Goal: Task Accomplishment & Management: Manage account settings

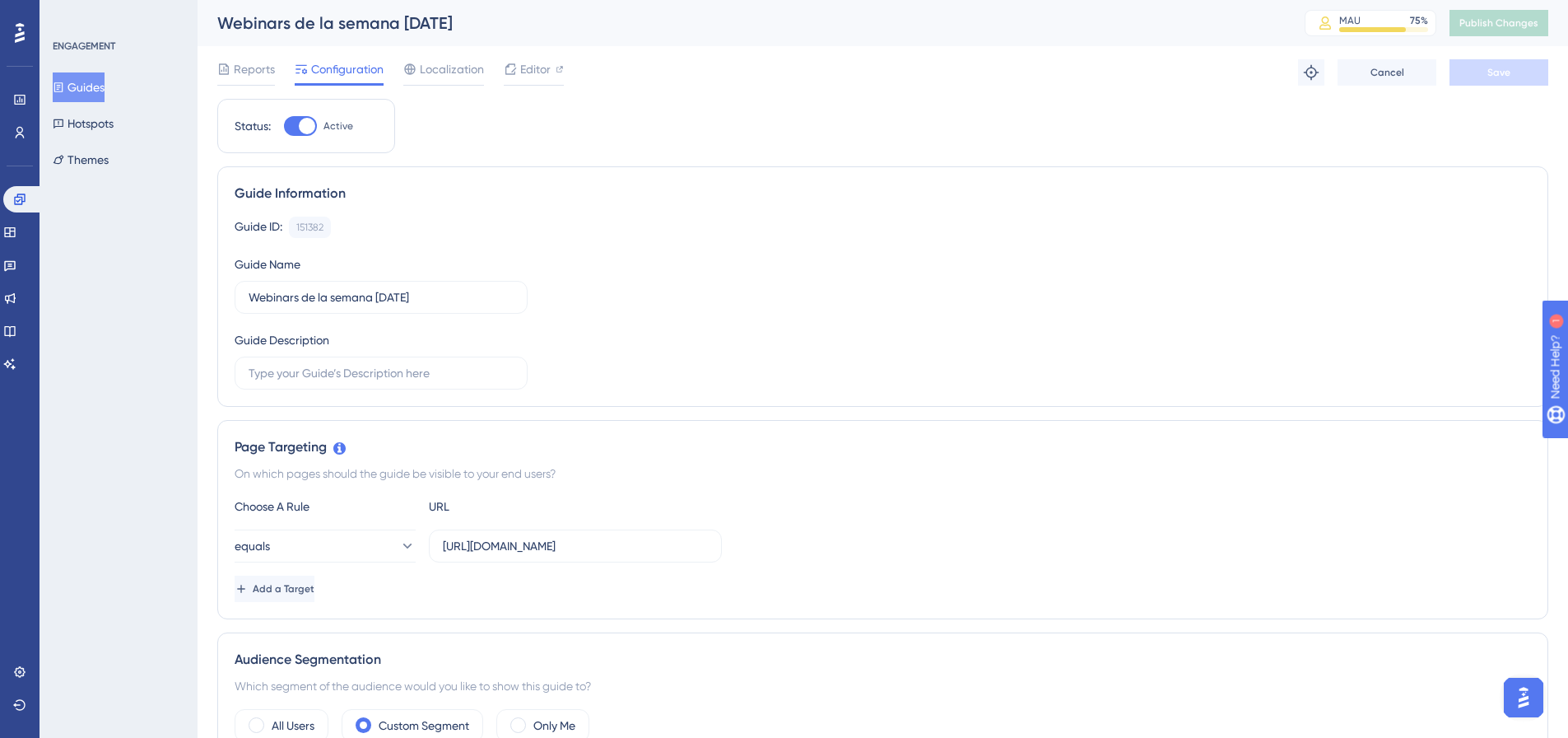
click at [61, 99] on button "Guides" at bounding box center [79, 88] width 52 height 30
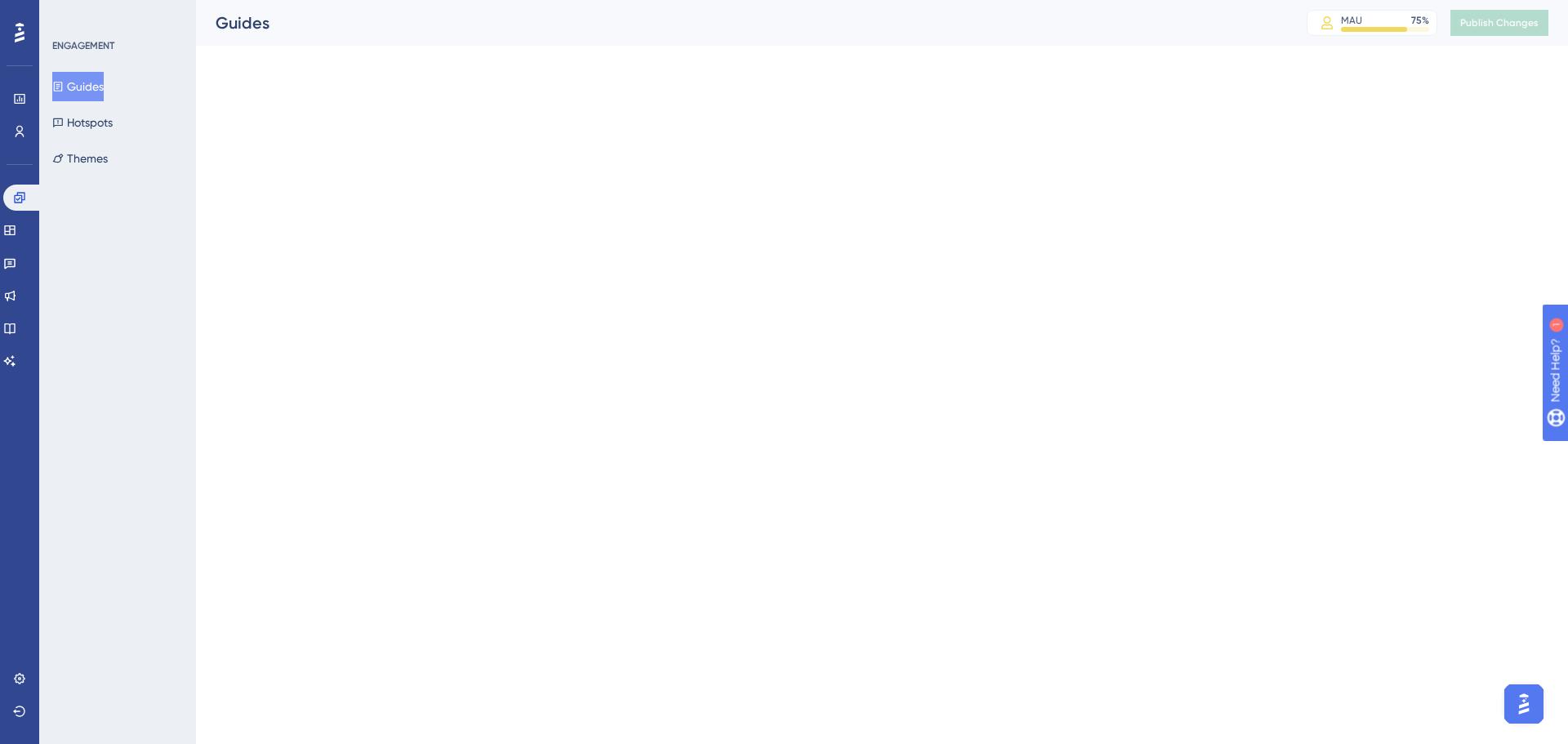
click at [97, 81] on button "Guides" at bounding box center [78, 87] width 51 height 30
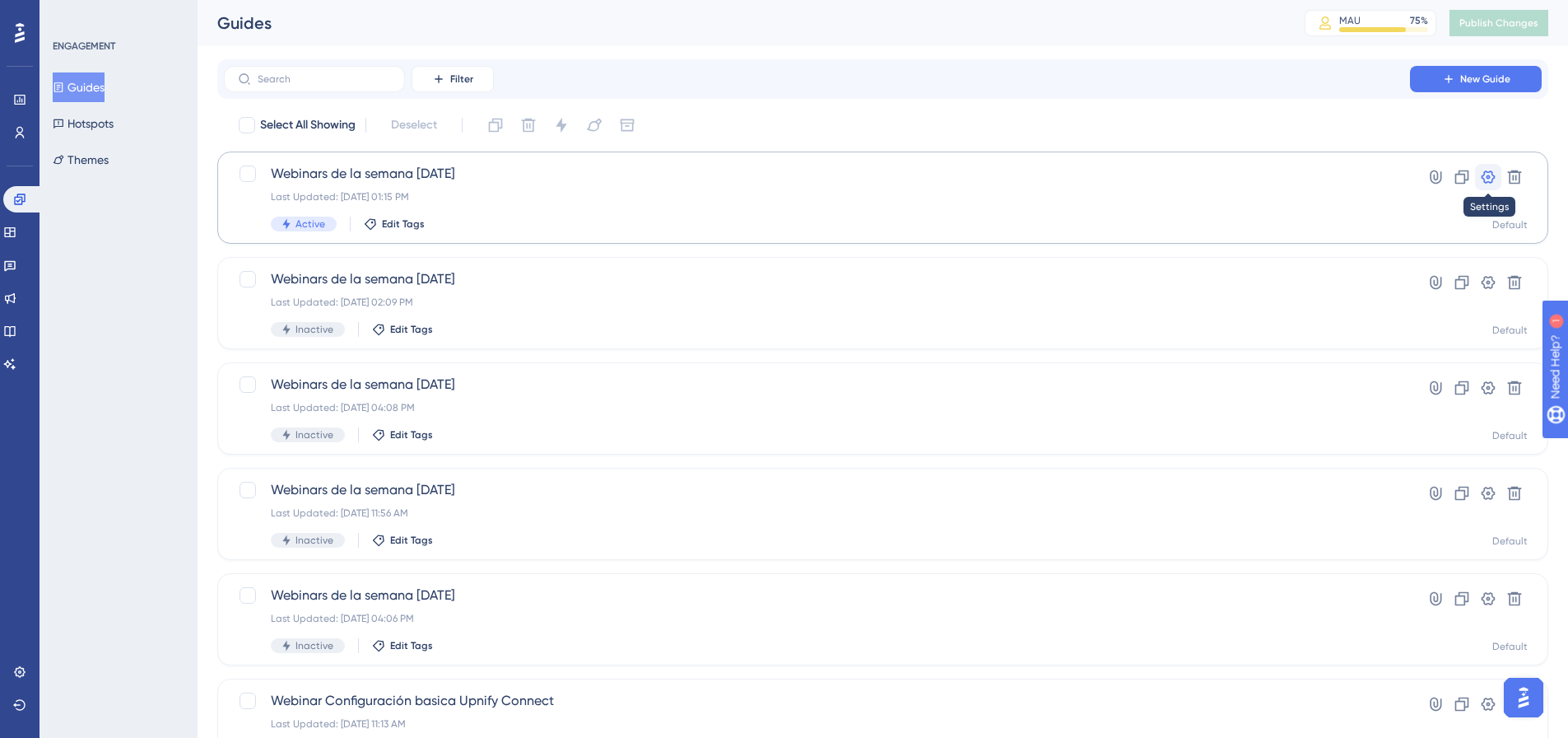
click at [1251, 179] on icon at bounding box center [1487, 177] width 17 height 17
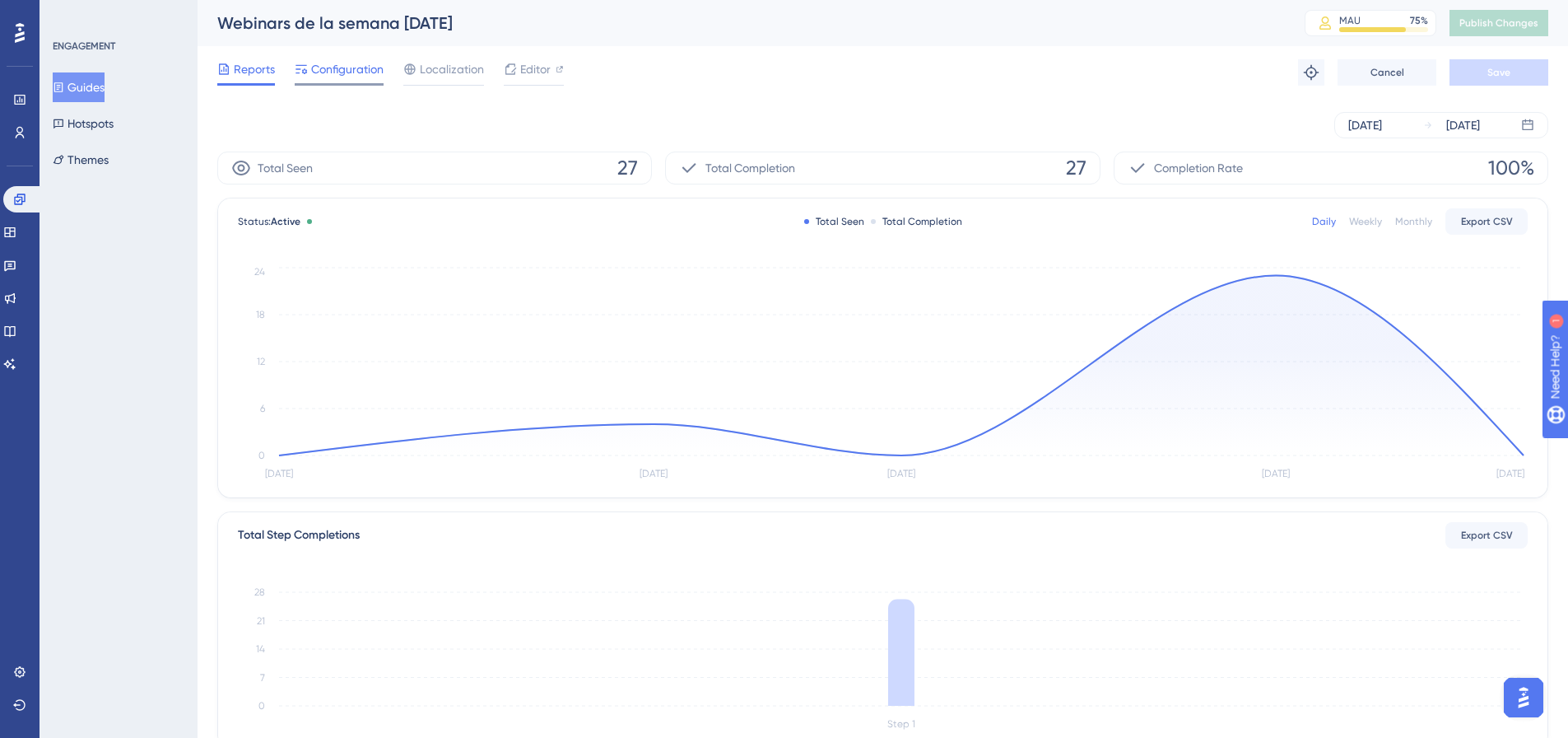
click at [342, 65] on span "Configuration" at bounding box center [347, 70] width 73 height 20
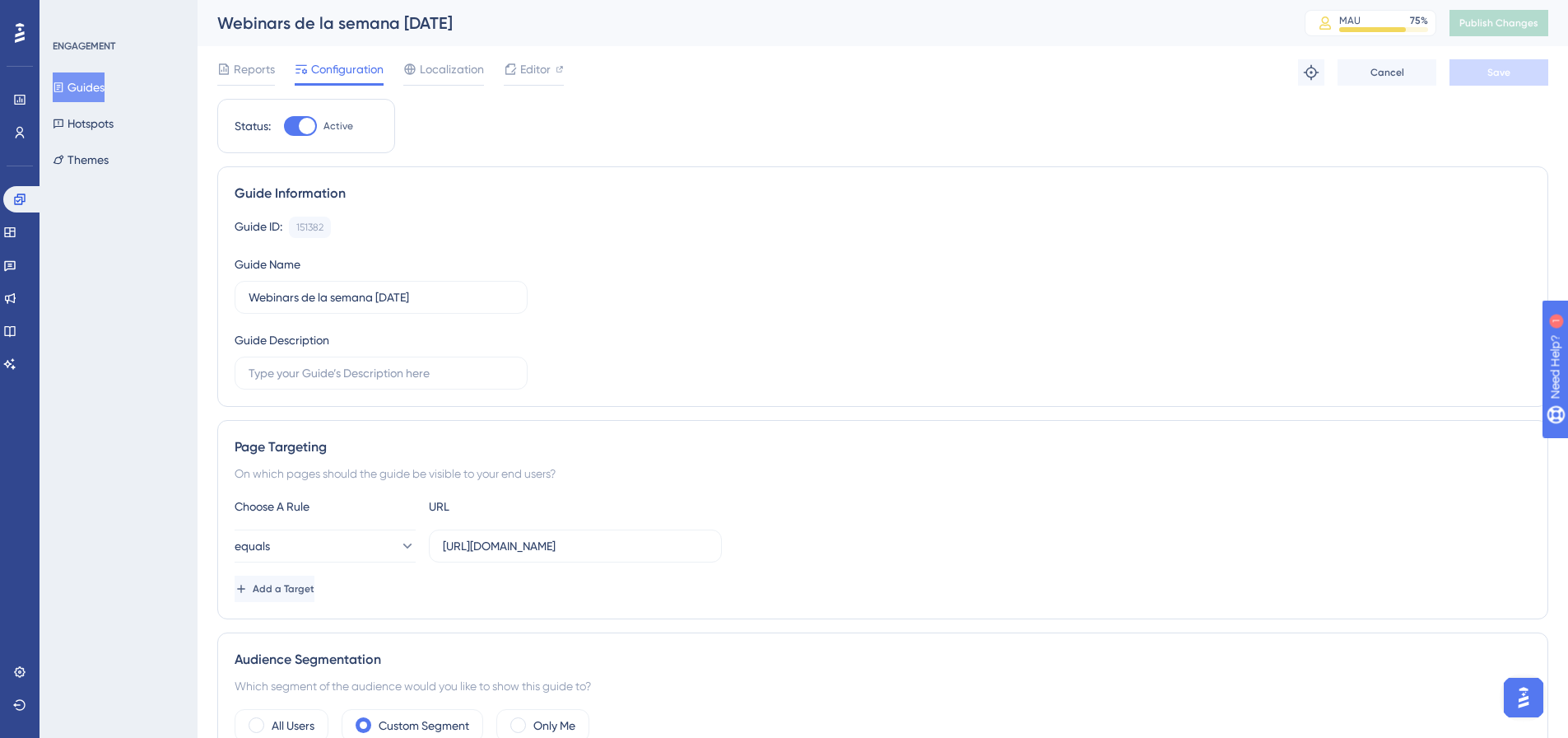
click at [299, 136] on div "Status: Active" at bounding box center [306, 125] width 178 height 55
click at [307, 122] on div at bounding box center [306, 125] width 17 height 17
click at [284, 126] on input "Active" at bounding box center [283, 126] width 1 height 1
checkbox input "false"
click at [1251, 71] on span "Save" at bounding box center [1498, 72] width 23 height 13
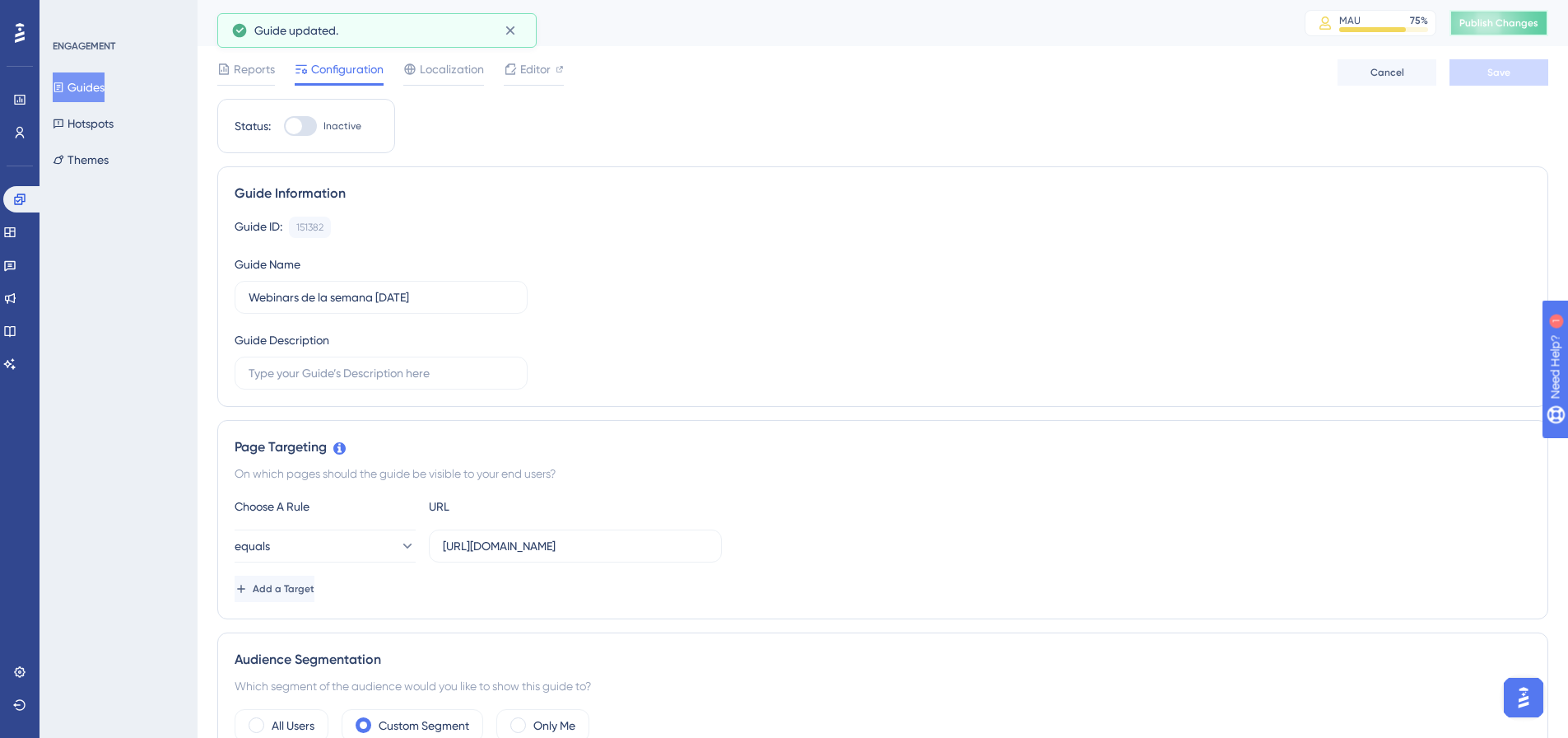
drag, startPoint x: 1505, startPoint y: 20, endPoint x: 1460, endPoint y: 19, distance: 45.0
click at [1251, 19] on span "Publish Changes" at bounding box center [1498, 23] width 79 height 13
click at [104, 82] on button "Guides" at bounding box center [79, 88] width 52 height 30
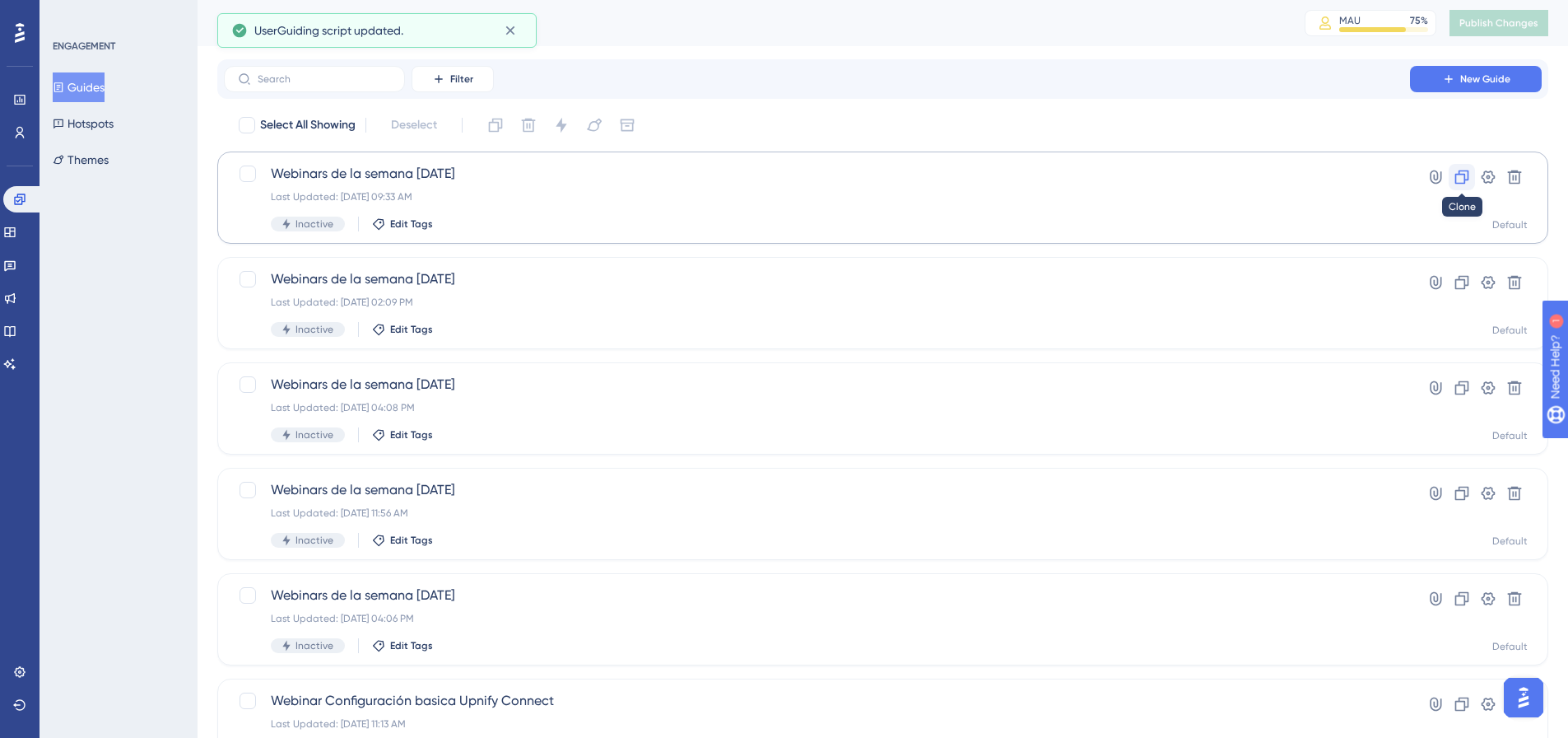
click at [1251, 186] on button at bounding box center [1462, 177] width 26 height 26
click at [1251, 20] on span "Publish Changes" at bounding box center [1498, 23] width 79 height 13
click at [474, 186] on div "Copy - Webinars de la semana 05/09/2025 Last Updated: Sep 09 2025, 09:33 AM Ina…" at bounding box center [816, 198] width 1092 height 68
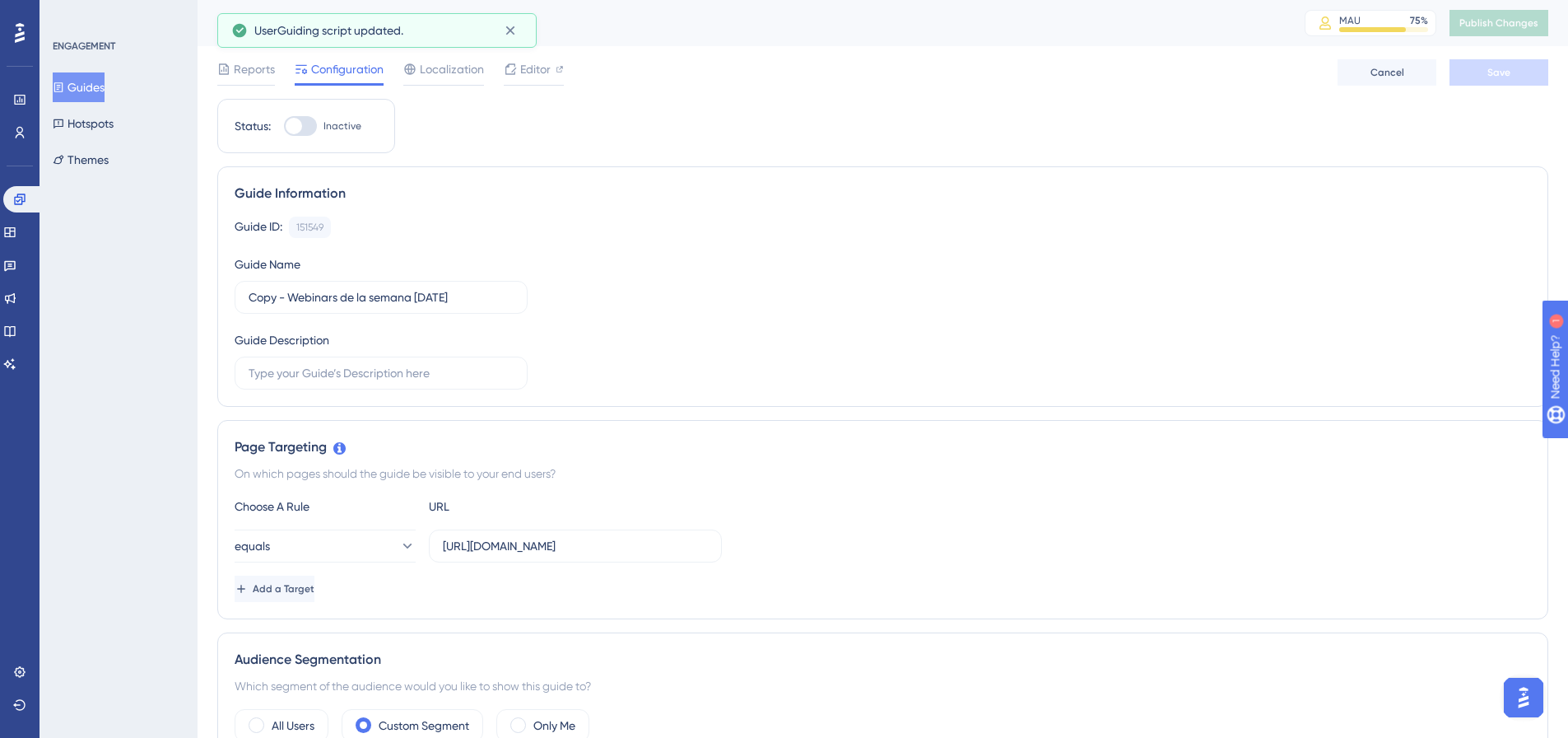
click at [298, 134] on div at bounding box center [300, 126] width 33 height 20
click at [284, 126] on input "Inactive" at bounding box center [283, 126] width 1 height 1
checkbox input "true"
click at [1251, 81] on button "Save" at bounding box center [1498, 73] width 98 height 26
click at [1251, 24] on span "Publish Changes" at bounding box center [1498, 23] width 79 height 13
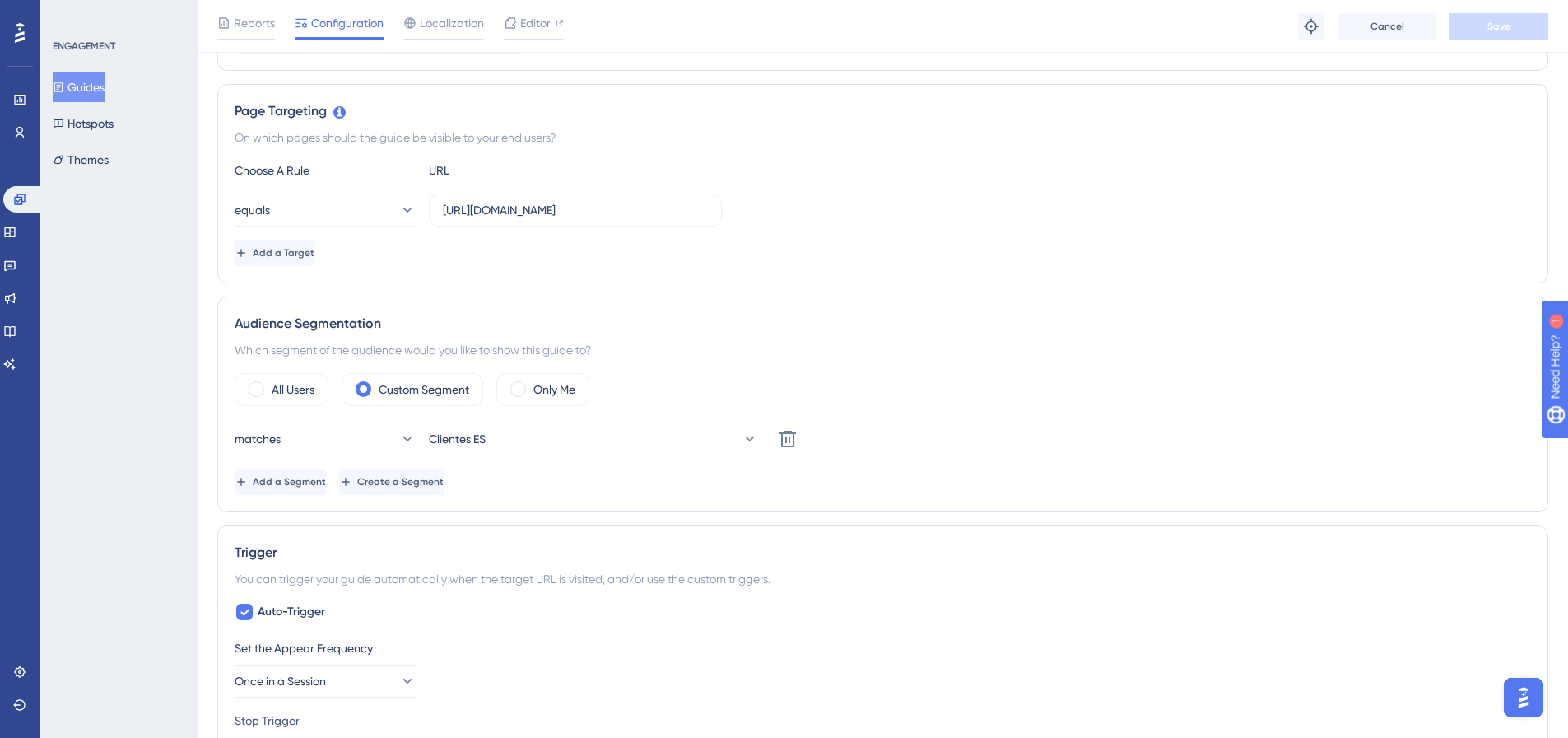
scroll to position [341, 0]
click at [385, 207] on button "equals" at bounding box center [325, 211] width 181 height 33
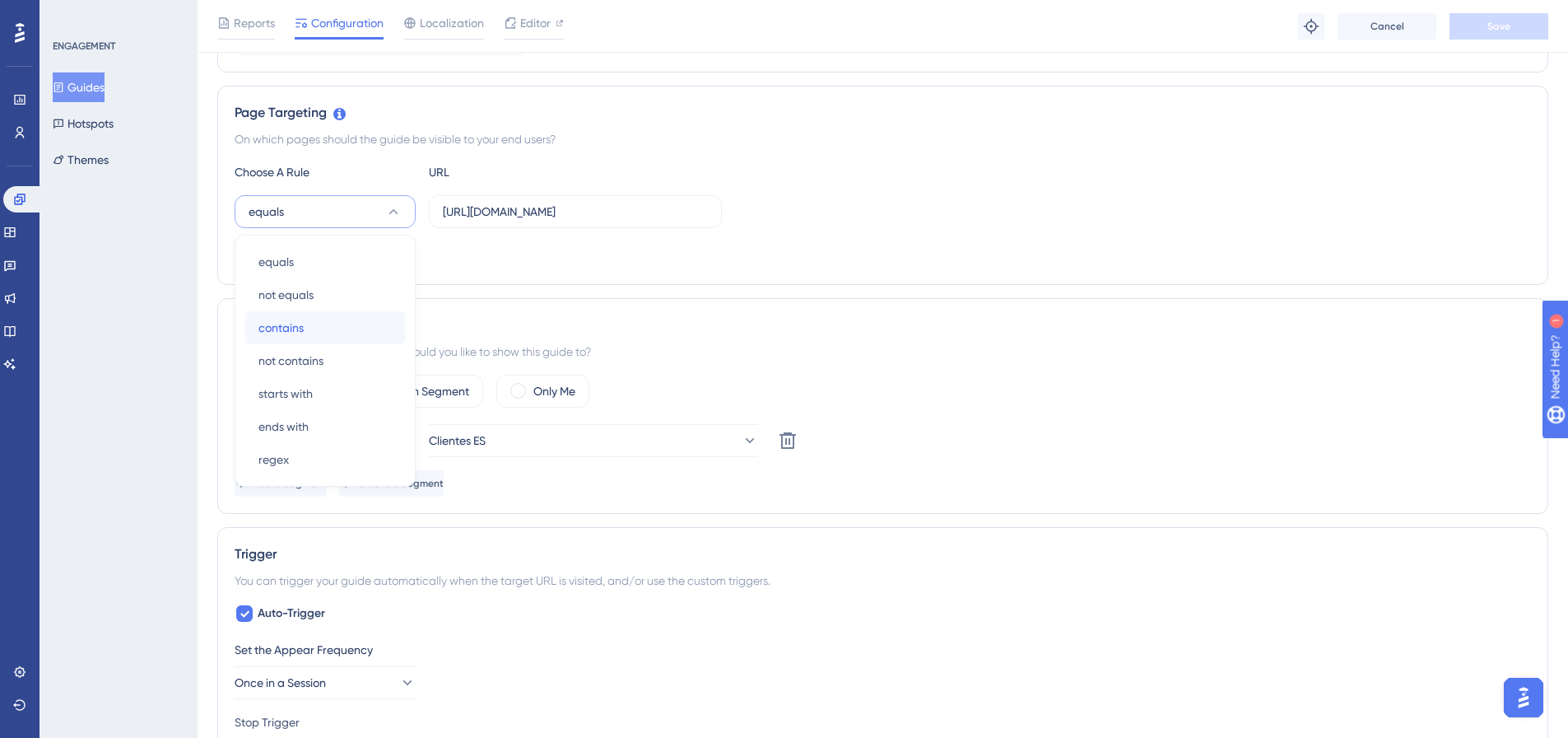
click at [299, 322] on span "contains" at bounding box center [281, 328] width 46 height 20
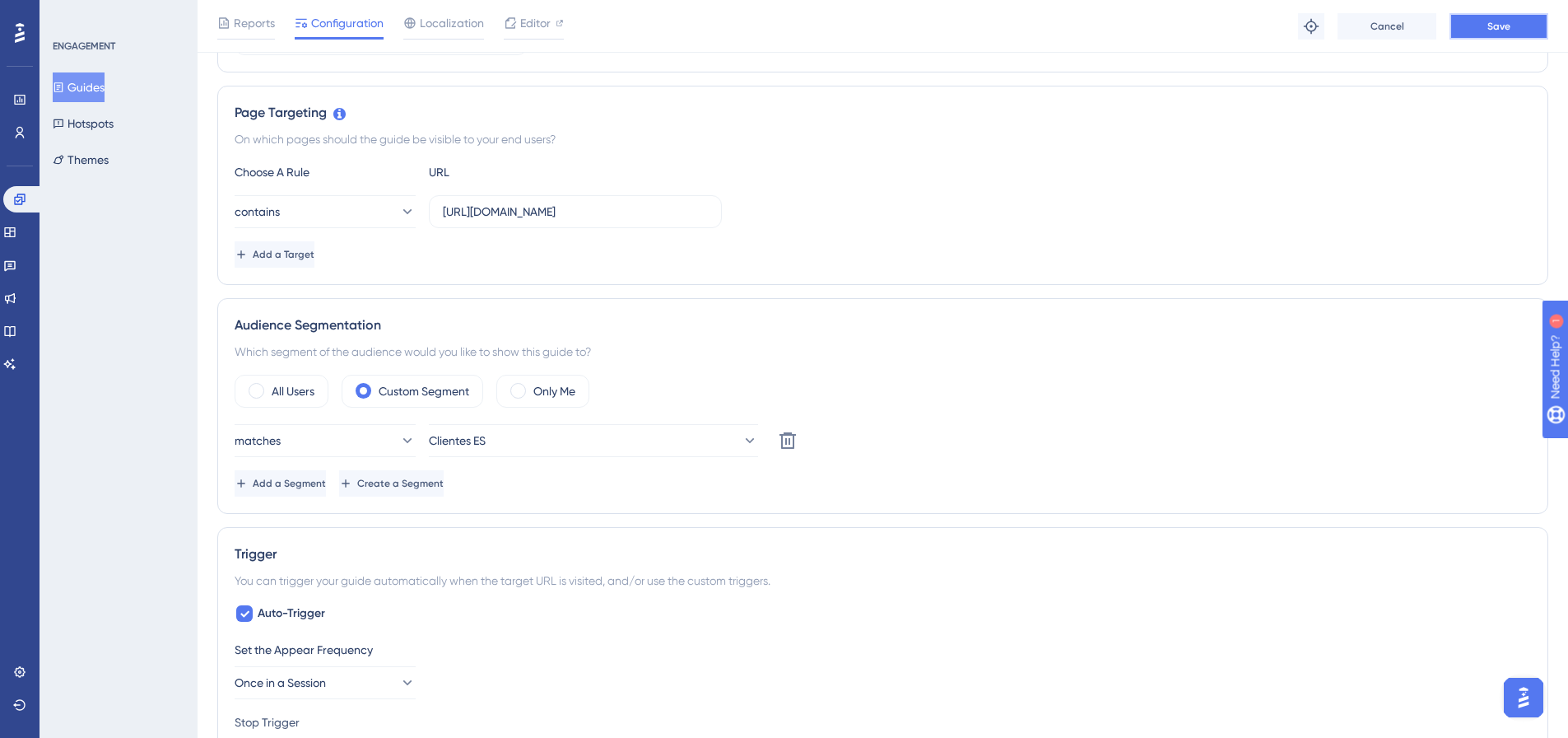
click at [1251, 32] on span "Save" at bounding box center [1498, 26] width 23 height 13
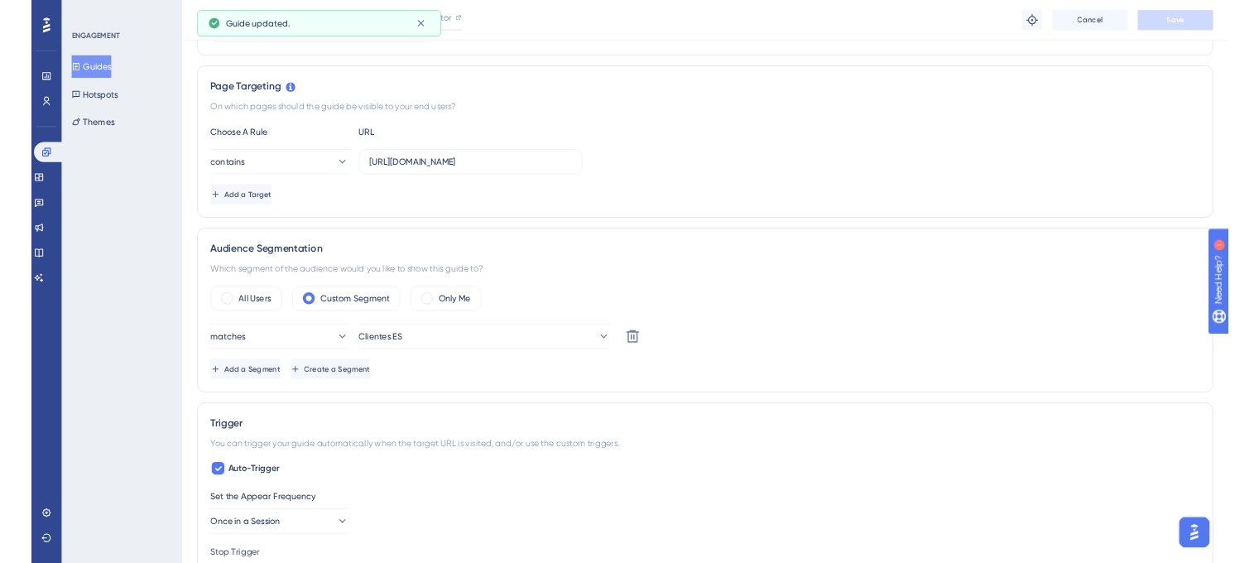
scroll to position [0, 0]
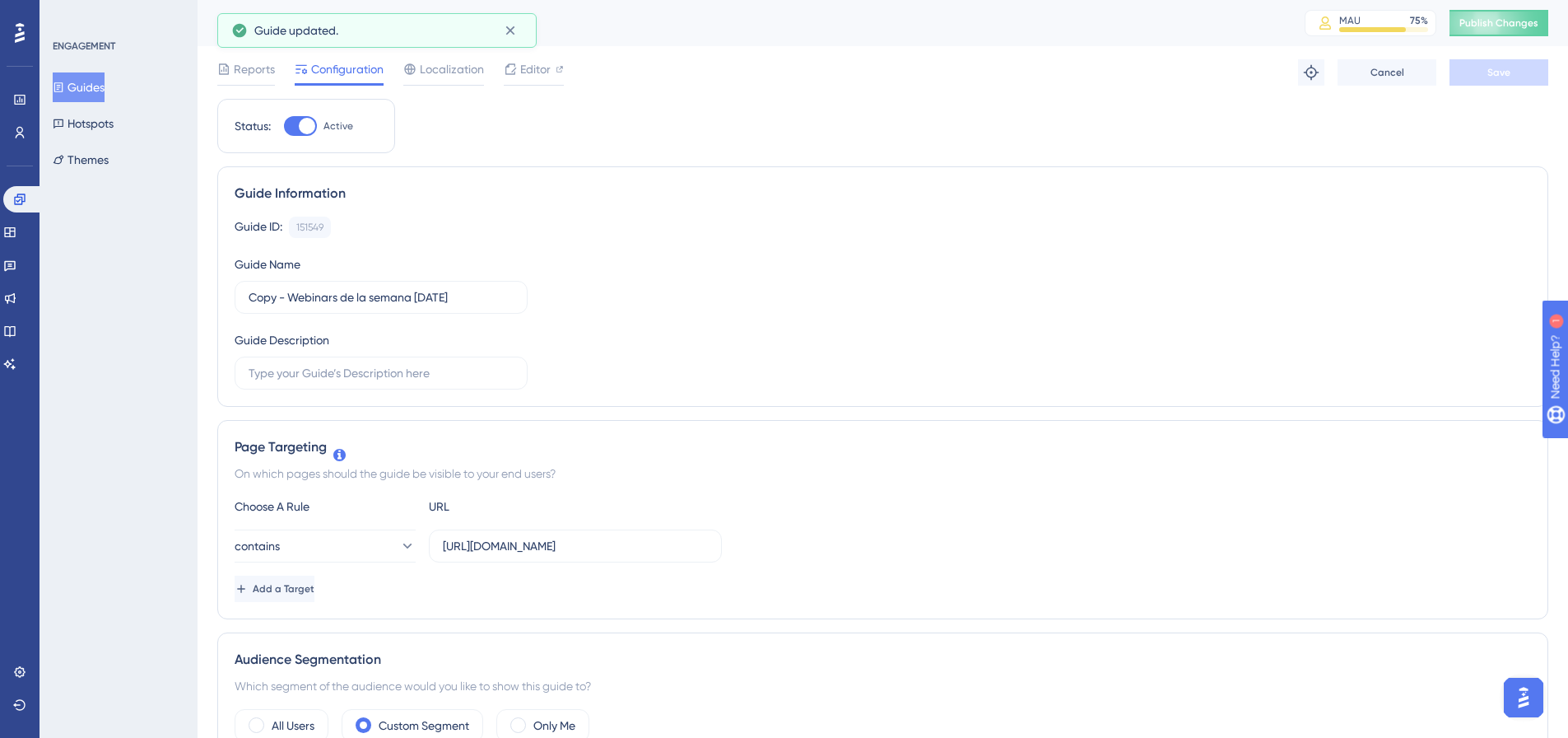
click at [1251, 46] on div "Copy - Webinars de la semana 05/09/2025 MAU 75 % Click to see add-on and upgrad…" at bounding box center [883, 23] width 1370 height 46
click at [1251, 32] on button "Publish Changes" at bounding box center [1498, 23] width 98 height 26
click at [549, 68] on span "Editor" at bounding box center [535, 70] width 31 height 20
click at [1251, 19] on span "Publish Changes" at bounding box center [1498, 23] width 79 height 13
